Goal: Task Accomplishment & Management: Complete application form

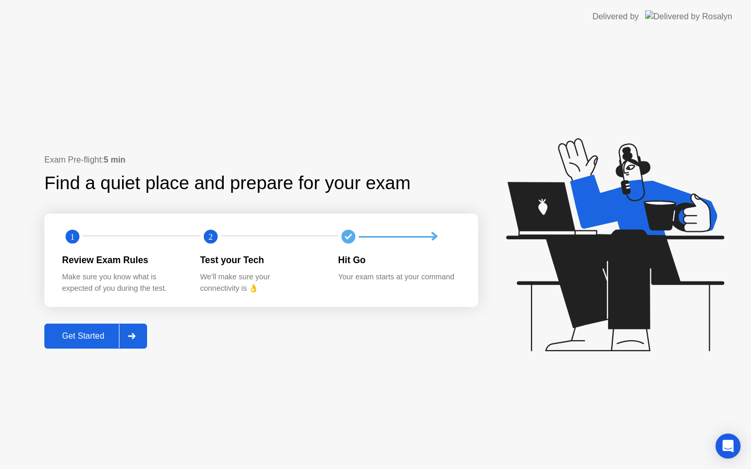
click at [83, 338] on div "Get Started" at bounding box center [82, 336] width 71 height 9
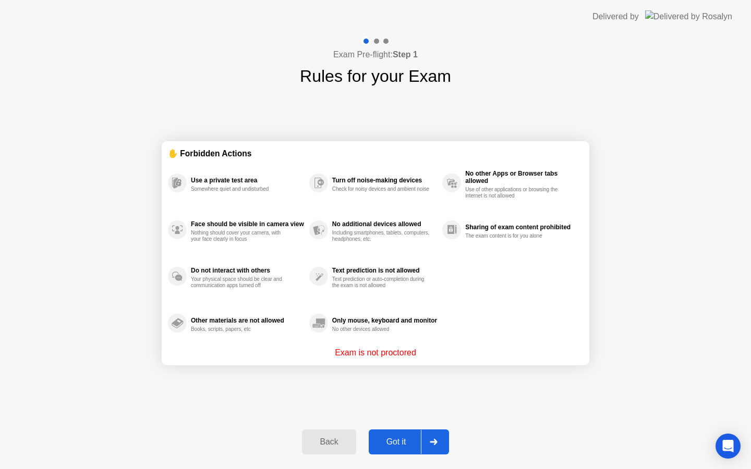
click at [408, 439] on div "Got it" at bounding box center [396, 442] width 49 height 9
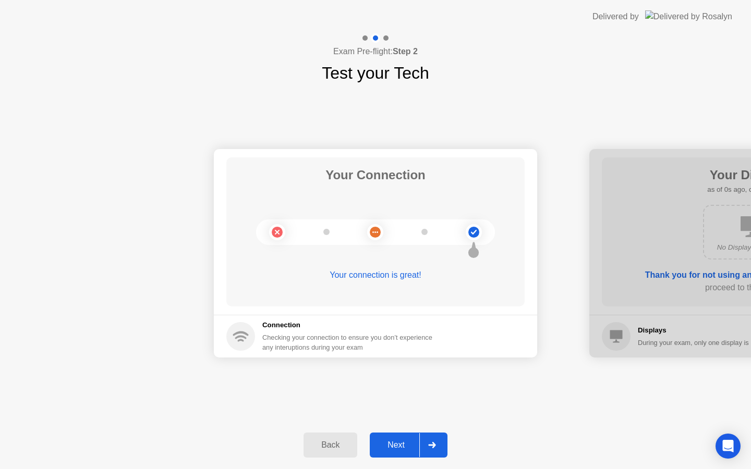
click at [416, 445] on div "Next" at bounding box center [396, 445] width 46 height 9
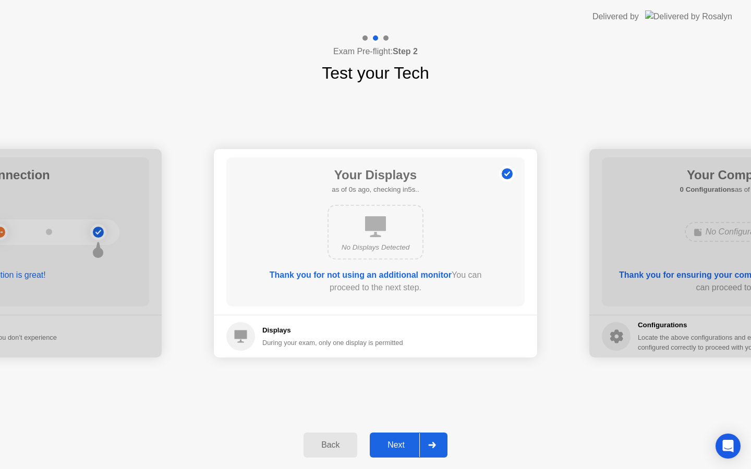
click at [416, 445] on div "Next" at bounding box center [396, 445] width 46 height 9
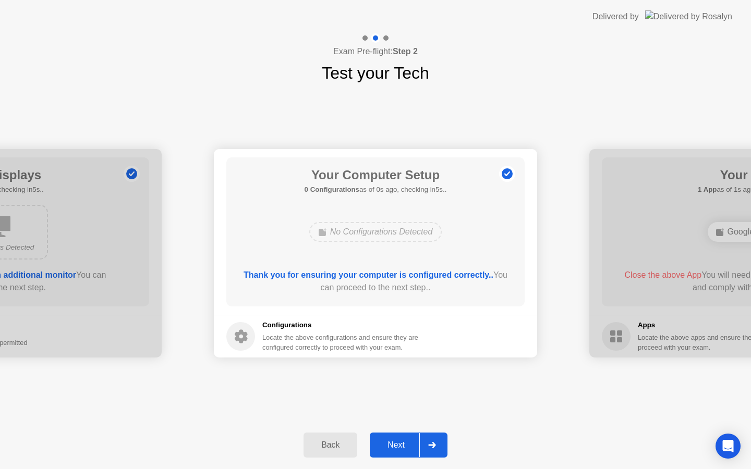
click at [416, 445] on div "Next" at bounding box center [396, 445] width 46 height 9
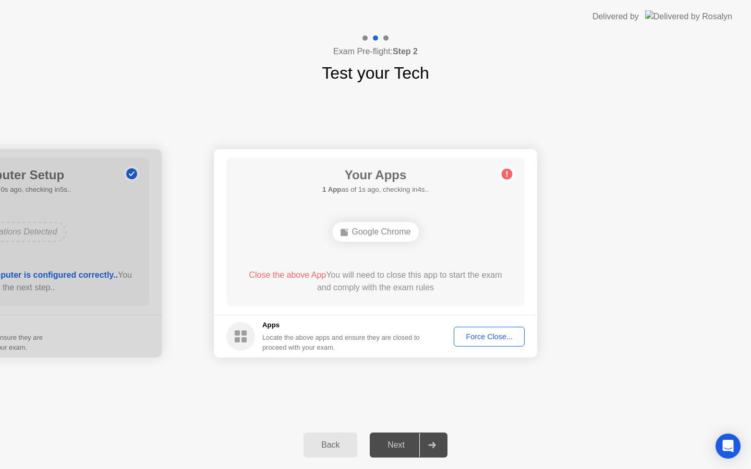
click at [482, 343] on button "Force Close..." at bounding box center [489, 337] width 71 height 20
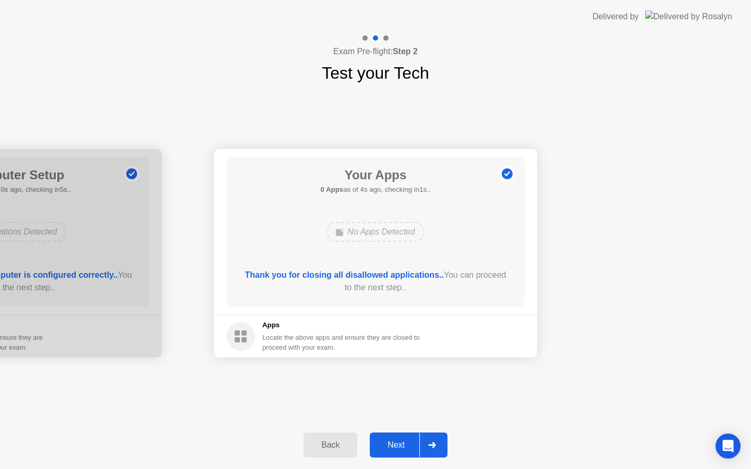
click at [403, 441] on div "Next" at bounding box center [396, 445] width 46 height 9
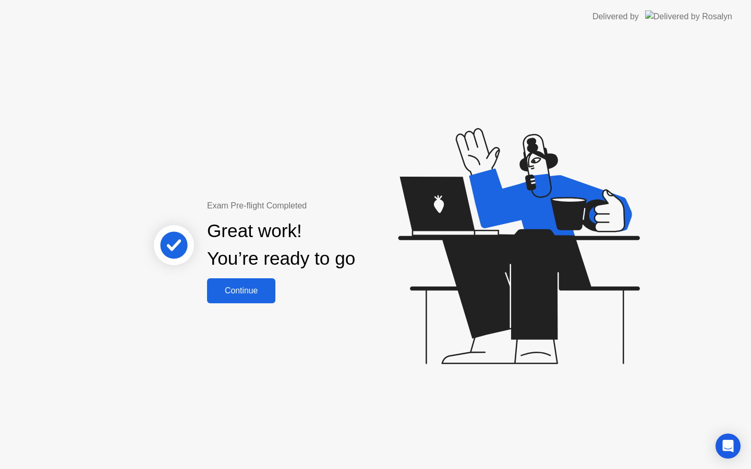
click at [254, 298] on button "Continue" at bounding box center [241, 290] width 68 height 25
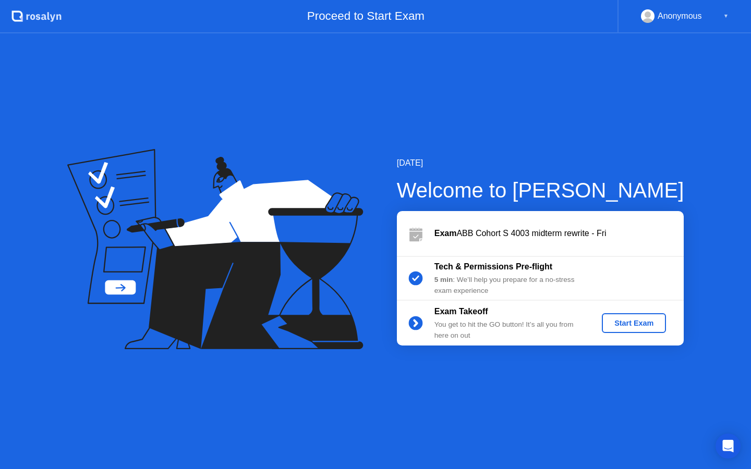
click at [616, 319] on div "Start Exam" at bounding box center [634, 323] width 56 height 8
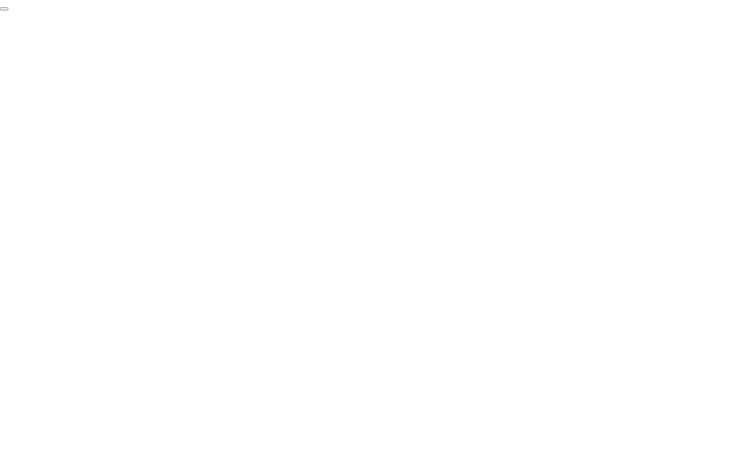
click div "End Proctoring Session"
